Goal: Communication & Community: Answer question/provide support

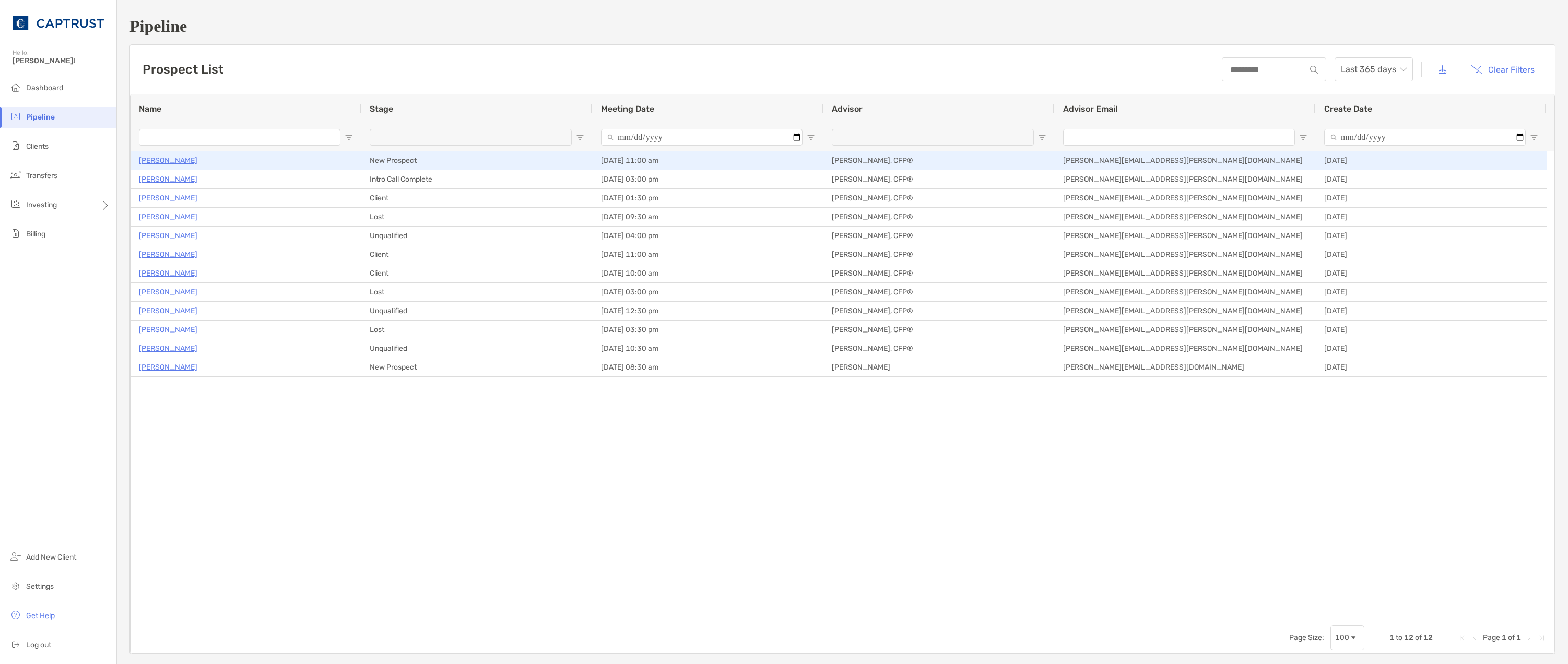
click at [156, 161] on p "[PERSON_NAME]" at bounding box center [168, 160] width 58 height 13
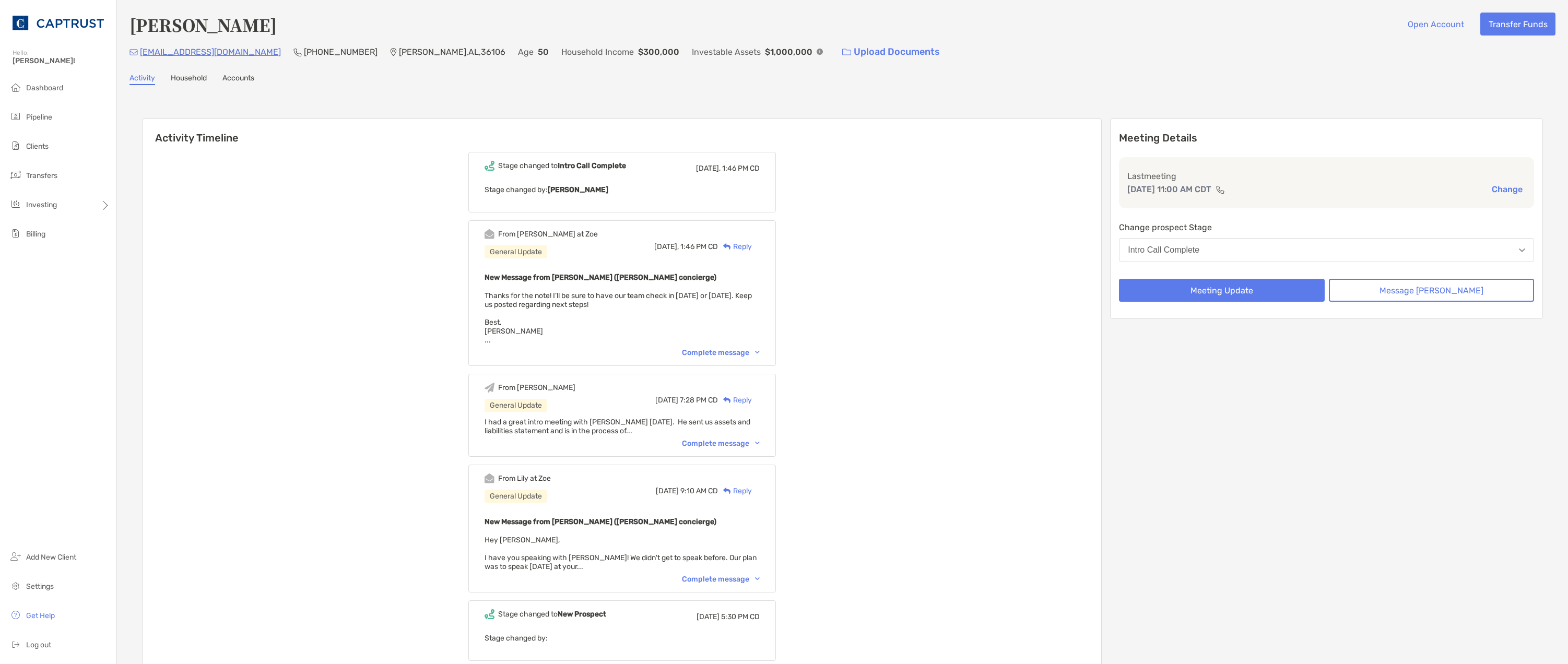
click at [752, 243] on div "Reply" at bounding box center [735, 246] width 34 height 11
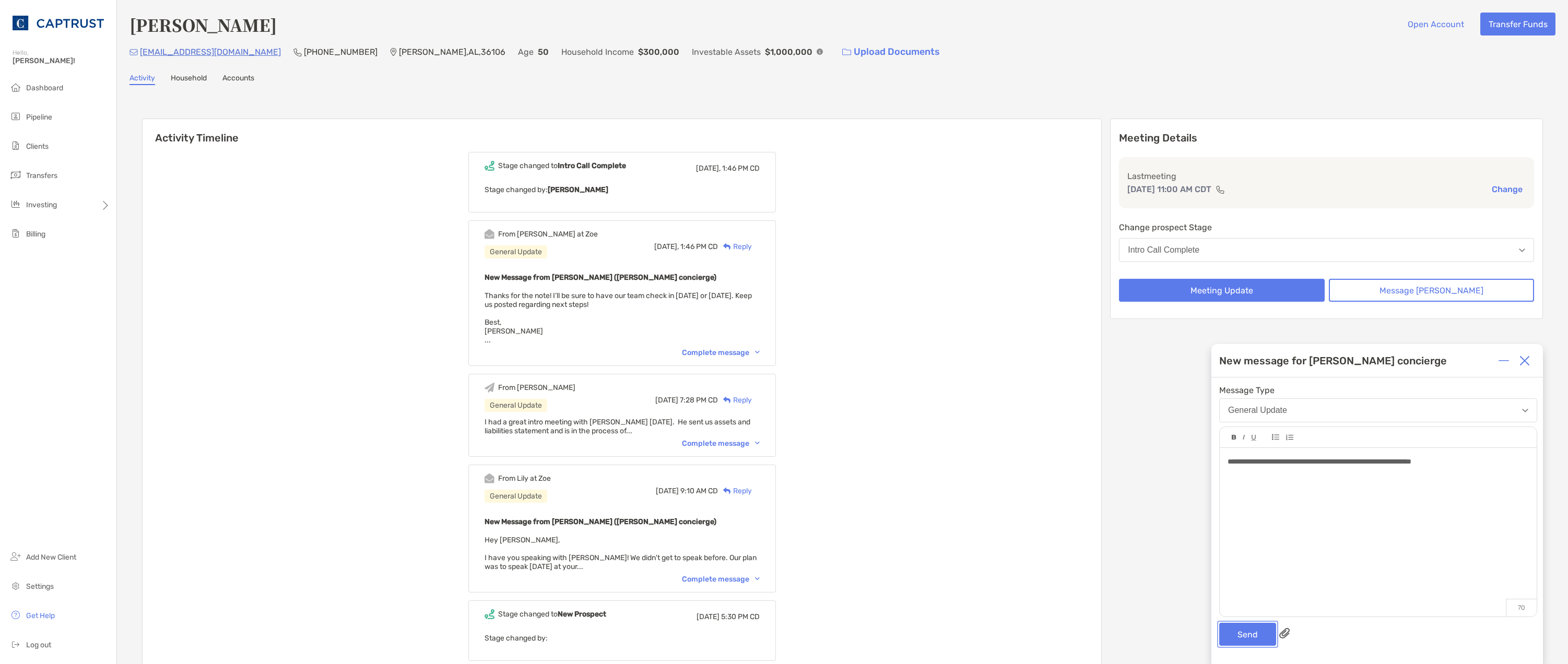
click at [1247, 638] on button "Send" at bounding box center [1248, 634] width 57 height 23
